Goal: Transaction & Acquisition: Purchase product/service

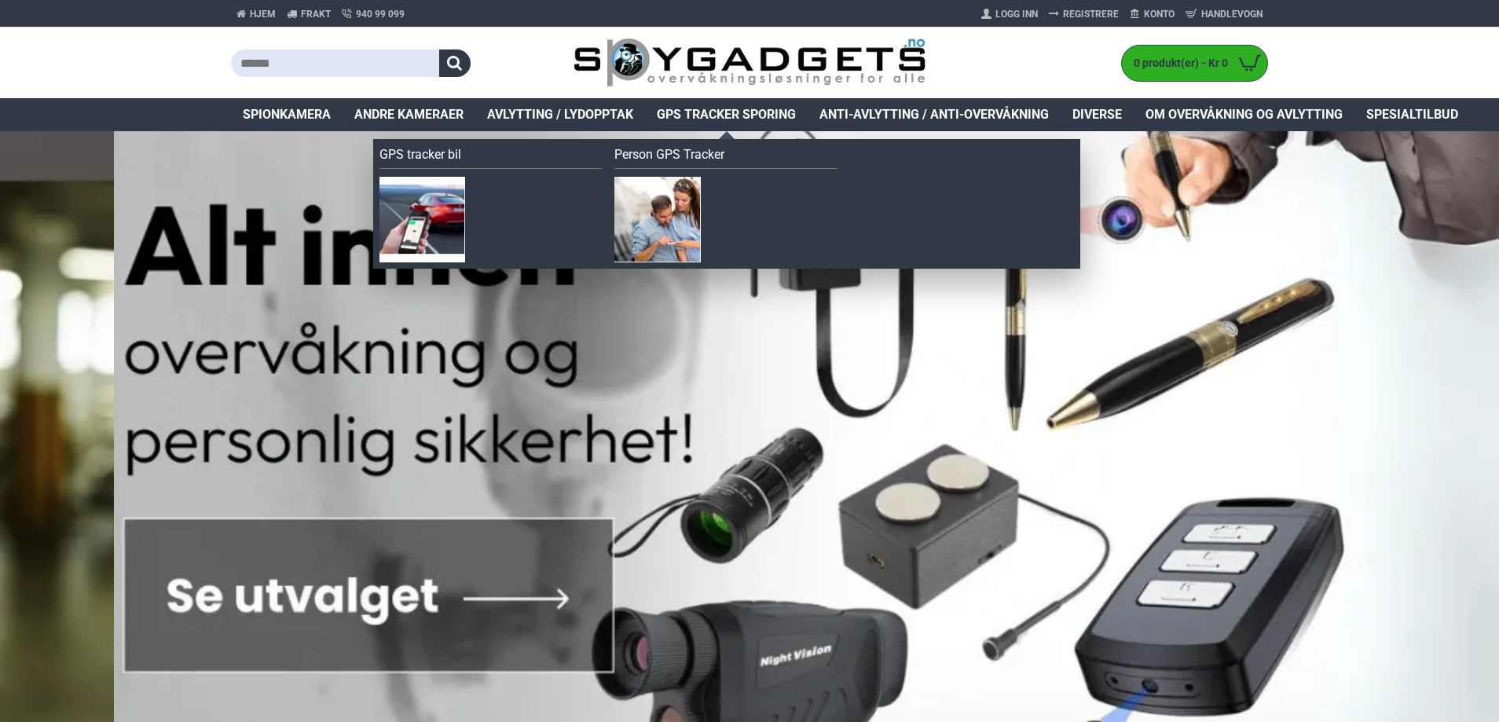
click at [688, 111] on span "GPS Tracker Sporing" at bounding box center [726, 114] width 139 height 19
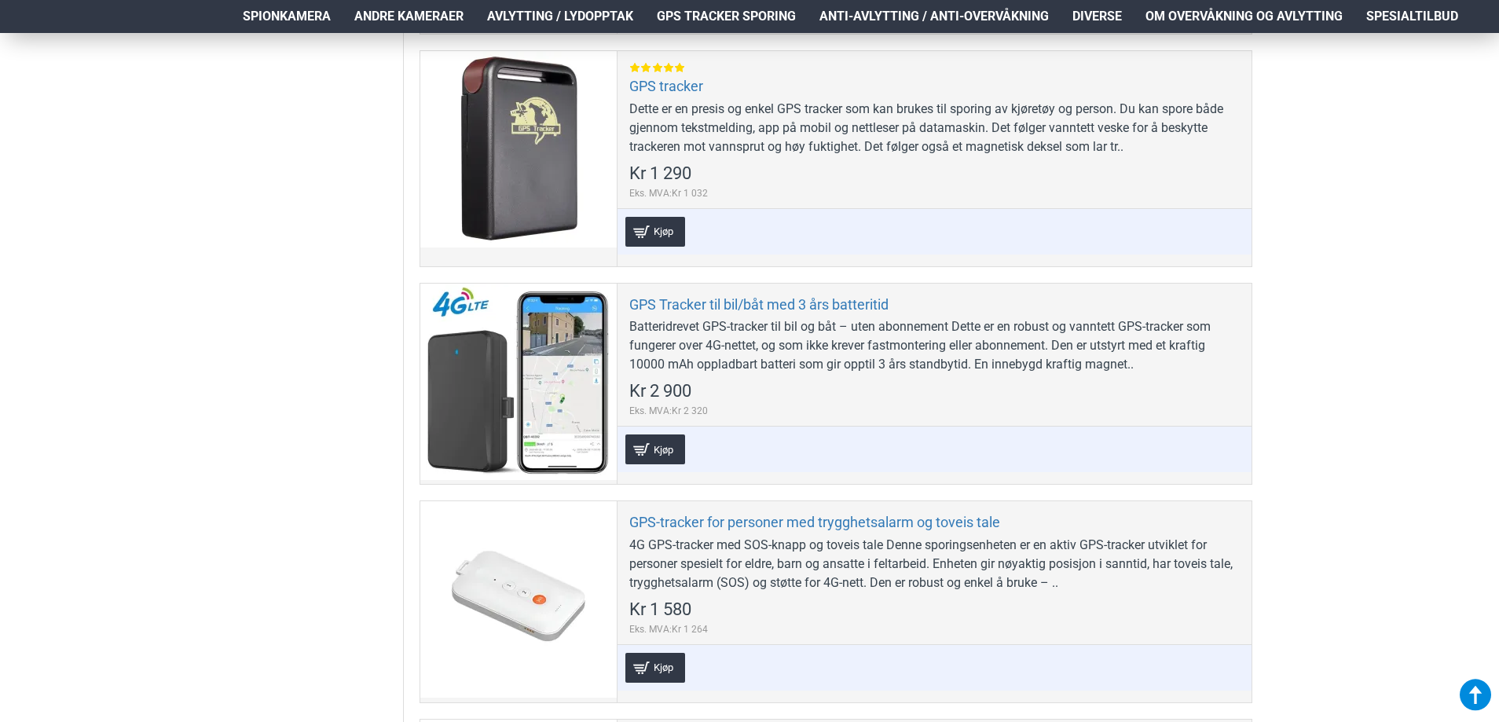
scroll to position [1178, 0]
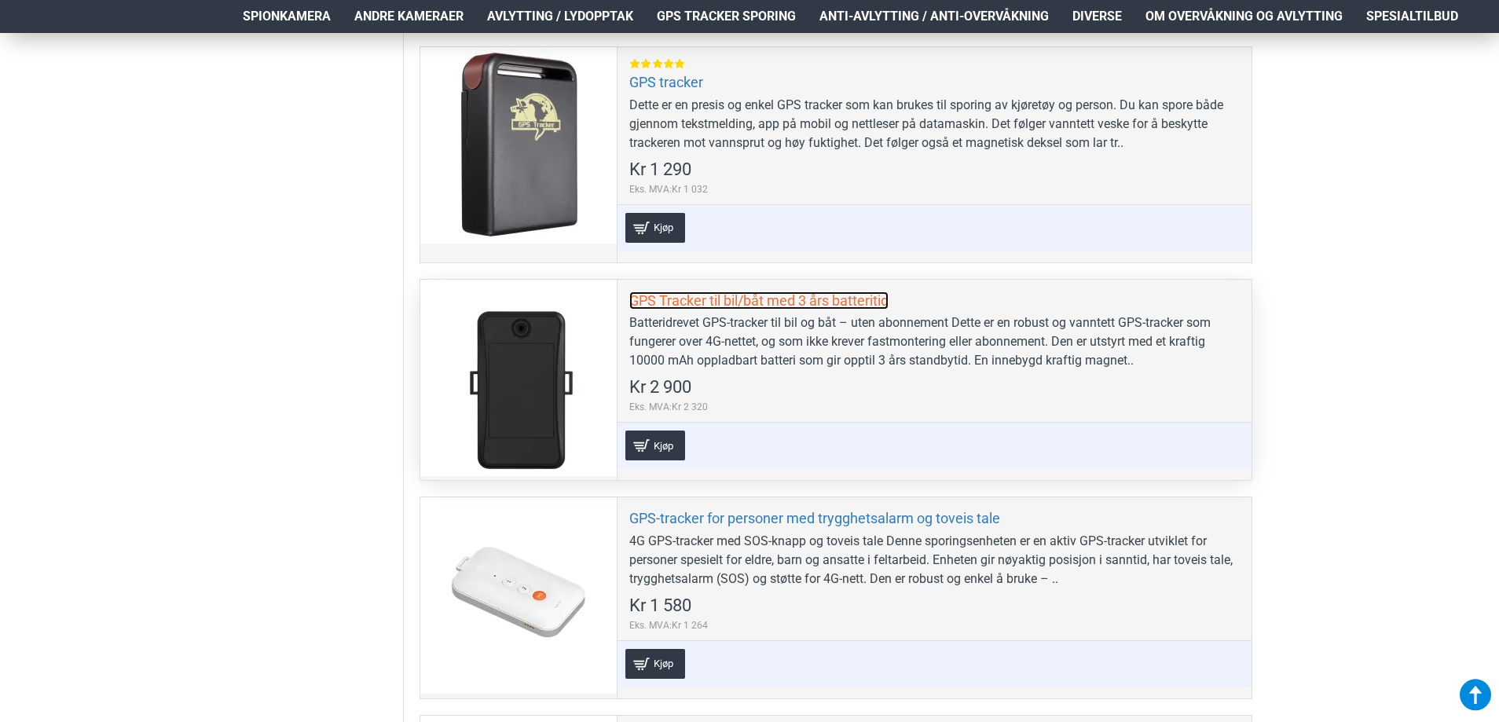
click at [663, 298] on link "GPS Tracker til bil/båt med 3 års batteritid" at bounding box center [758, 300] width 259 height 18
